Goal: Check status

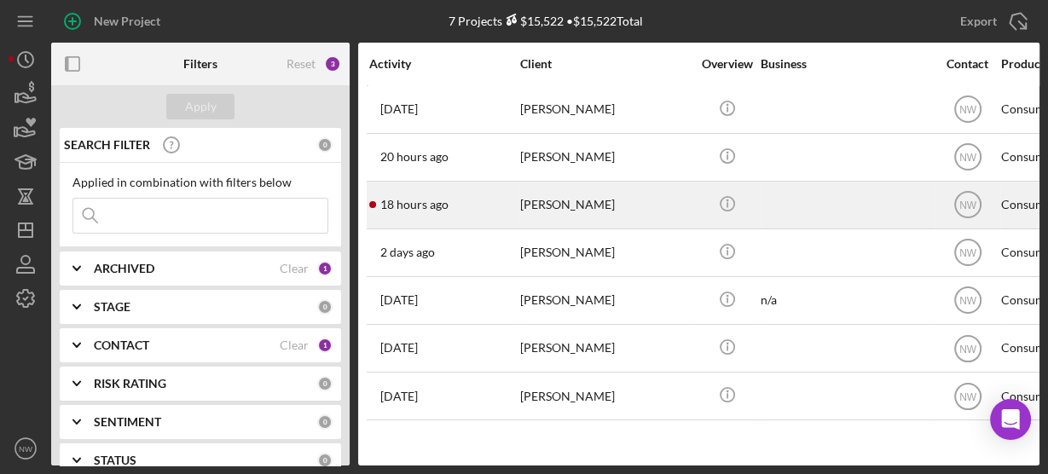
click at [549, 213] on div "[PERSON_NAME]" at bounding box center [605, 205] width 171 height 45
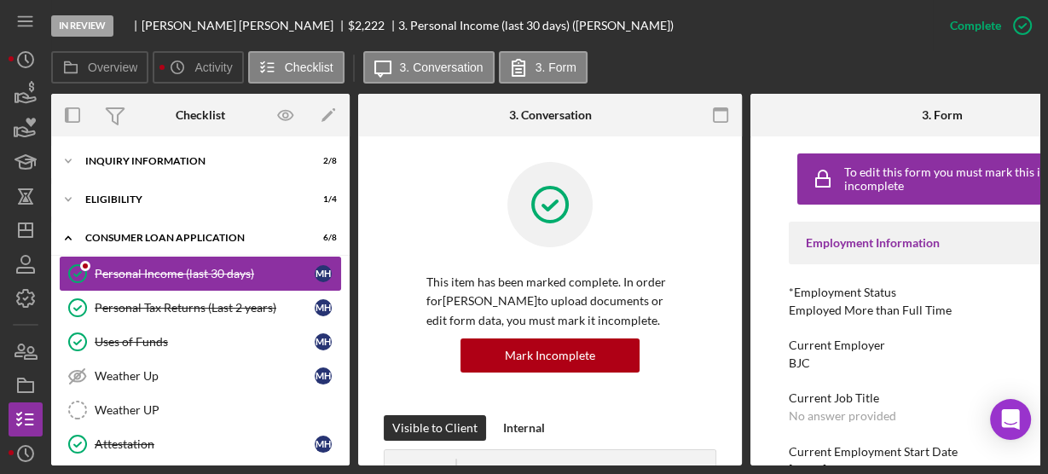
click at [131, 267] on div "Personal Income (last 30 days)" at bounding box center [205, 274] width 220 height 14
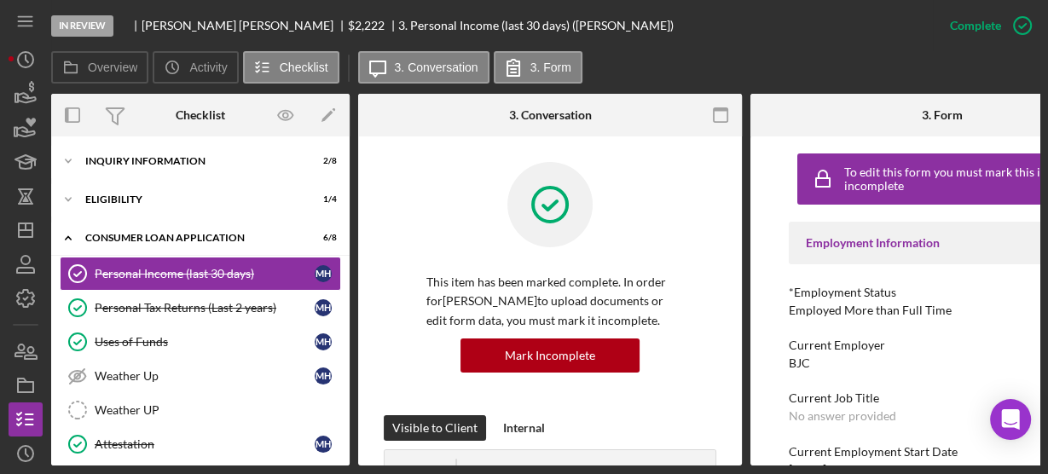
click at [399, 234] on div "This item has been marked complete. In order for [PERSON_NAME] to upload docume…" at bounding box center [550, 288] width 333 height 253
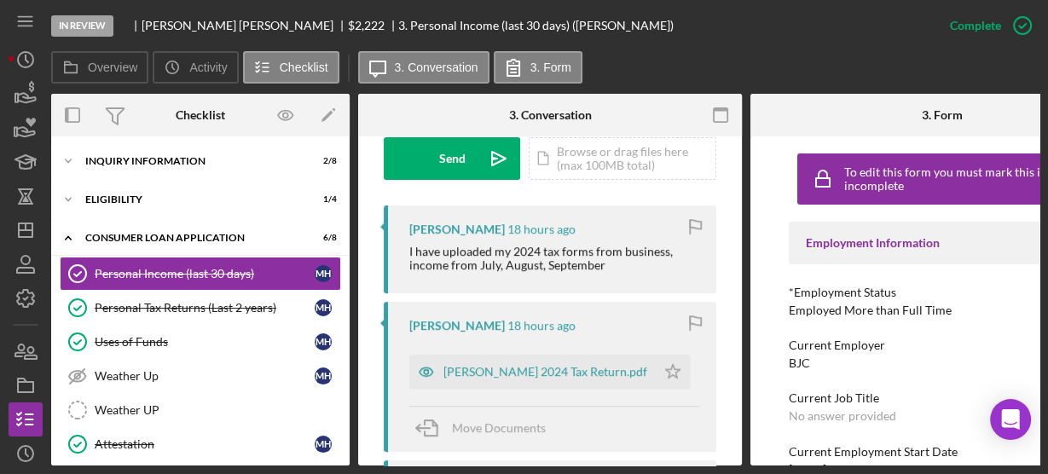
scroll to position [628, 0]
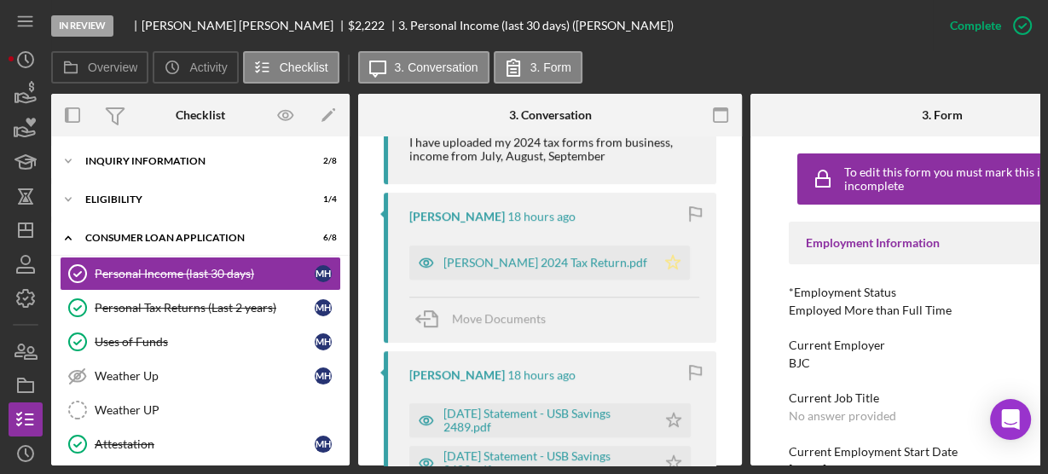
click at [656, 262] on icon "Icon/Star" at bounding box center [673, 263] width 34 height 34
click at [351, 438] on div "Overview Internal Workflow Stage In Review Icon/Dropdown Arrow Archive (can una…" at bounding box center [545, 280] width 989 height 372
